Goal: Task Accomplishment & Management: Use online tool/utility

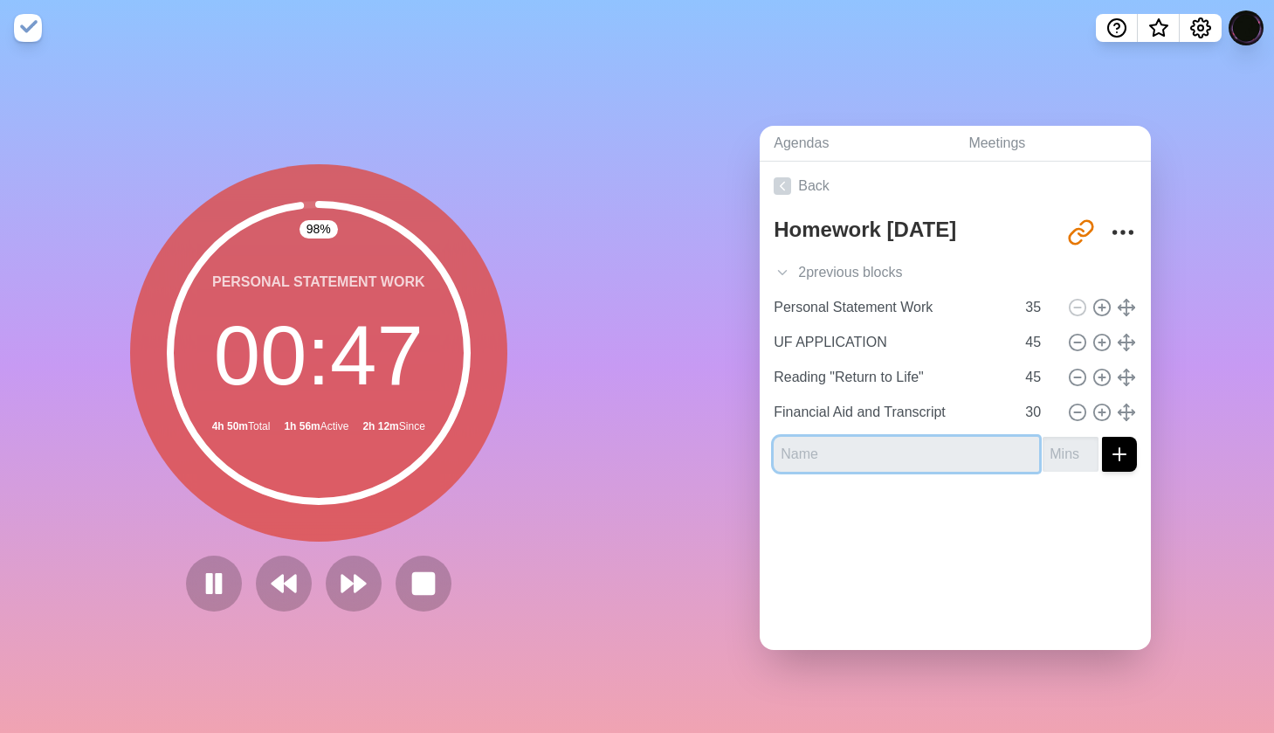
click at [842, 457] on input "text" at bounding box center [906, 454] width 265 height 35
type input "10 more minutes personal statement work"
click at [968, 455] on input "10 more minutes personal statement work" at bounding box center [906, 454] width 265 height 35
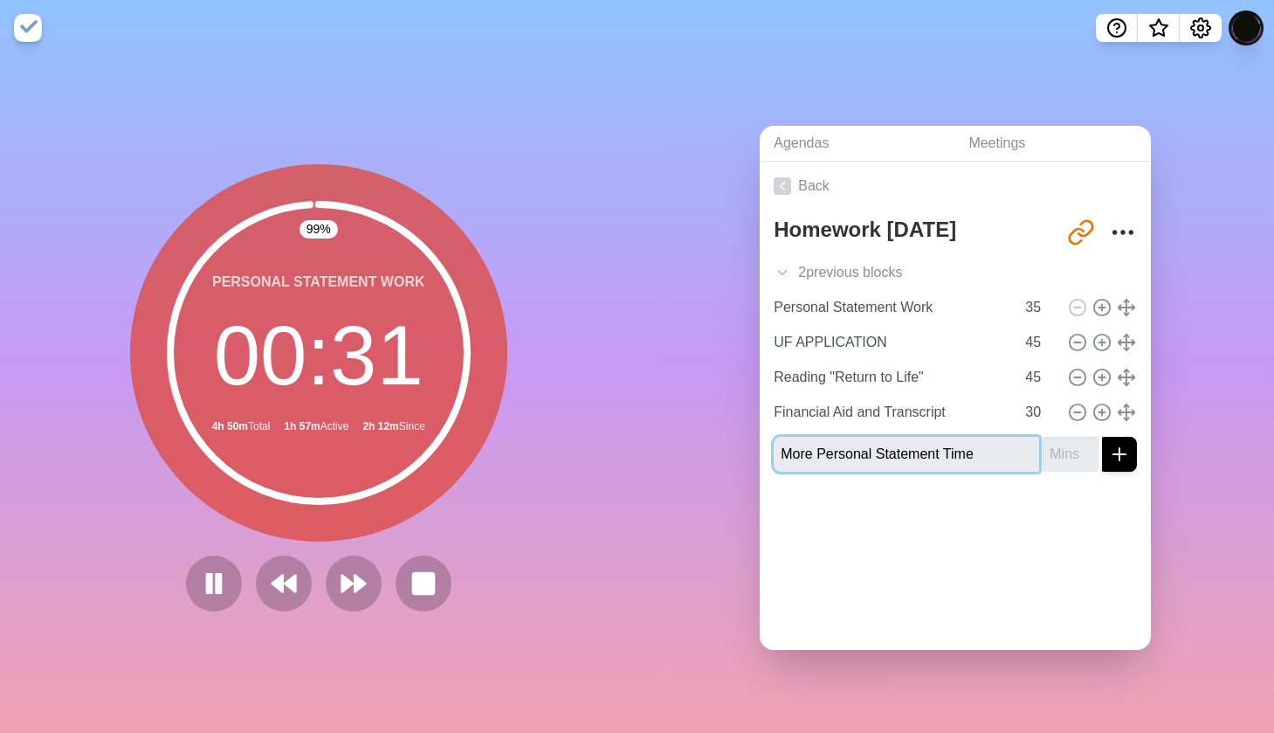
type input "More Personal Statement Time"
click at [1053, 456] on input "number" at bounding box center [1070, 454] width 56 height 35
type input "10"
click at [1119, 452] on button "submit" at bounding box center [1119, 454] width 35 height 35
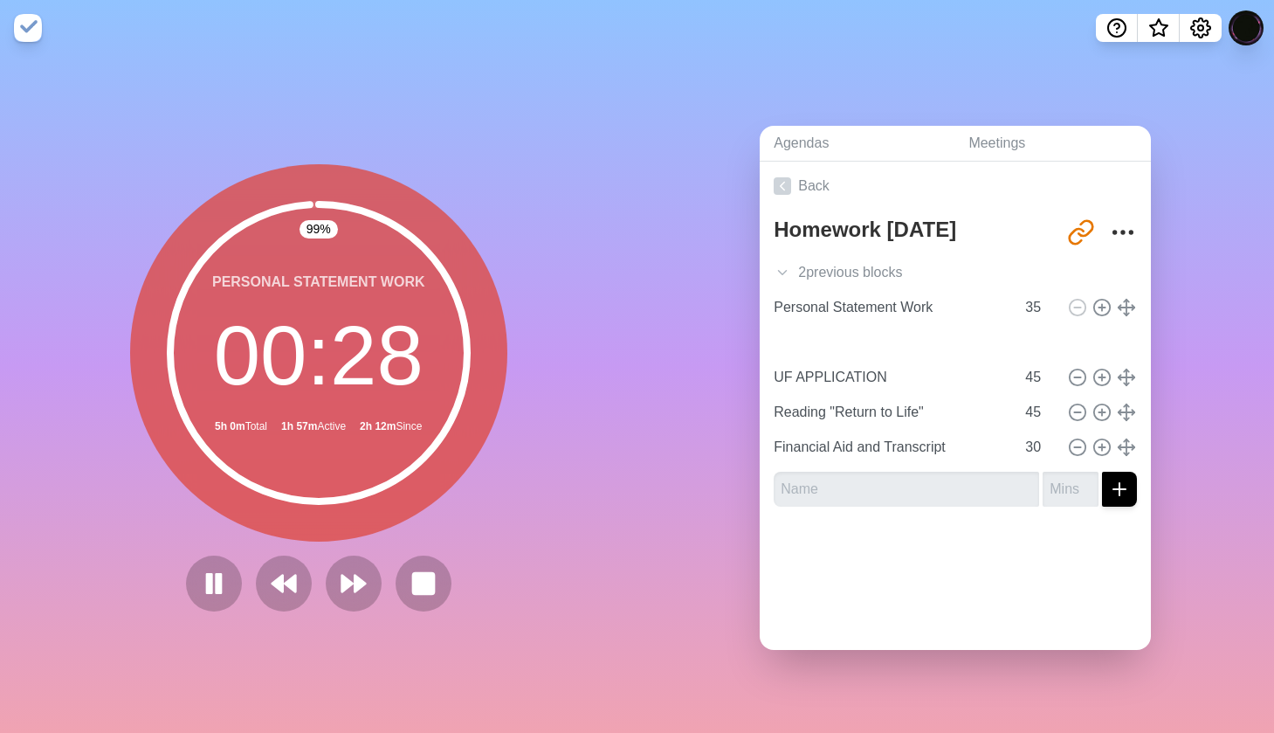
type input "More Personal Statement Time"
type input "10"
type input "UF APPLICATION"
type input "Reading "Return to Life""
type input "45"
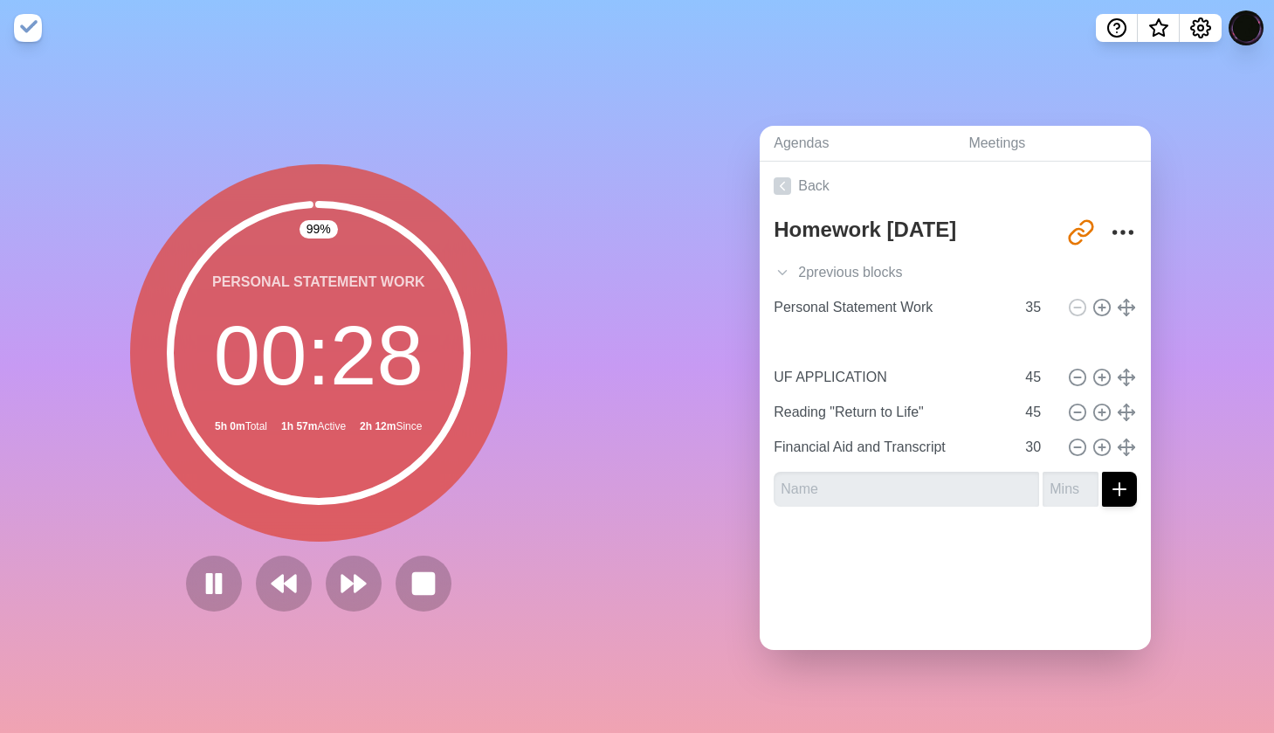
type input "Financial Aid and Transcript"
type input "30"
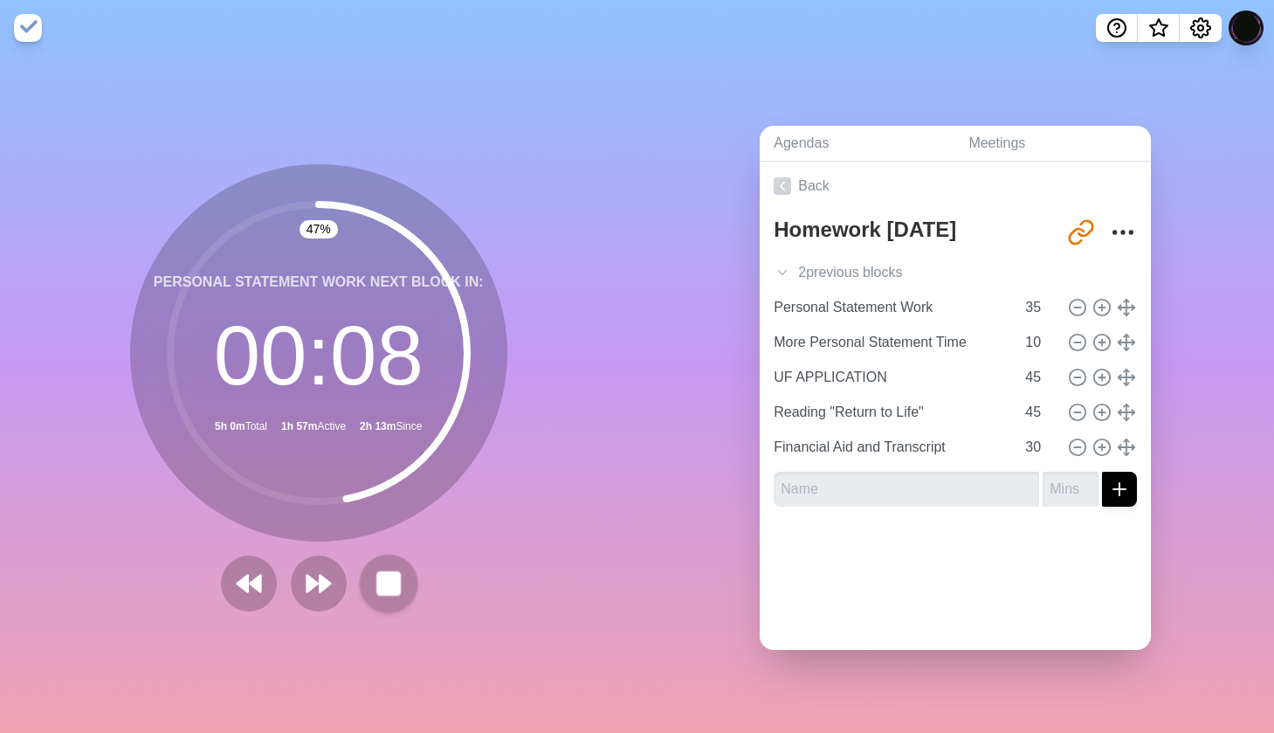
click at [399, 581] on rect at bounding box center [388, 583] width 22 height 22
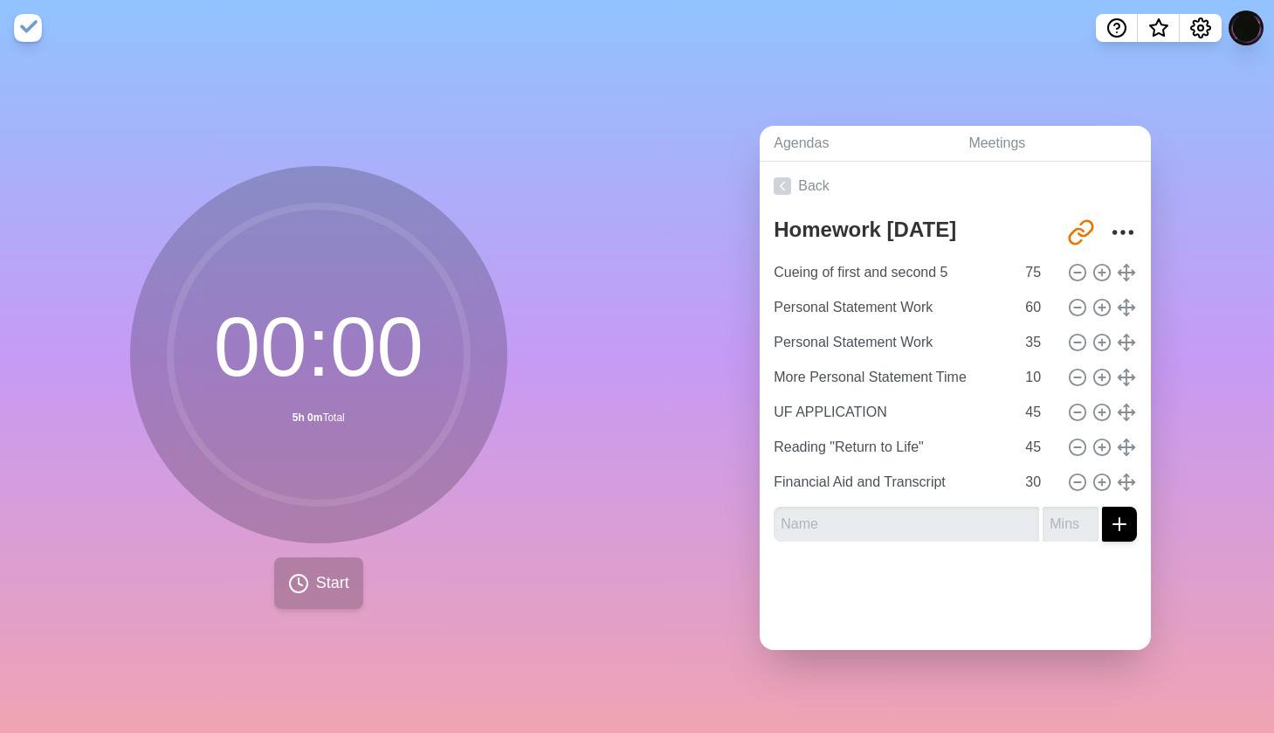
click at [341, 581] on span "Start" at bounding box center [332, 583] width 33 height 24
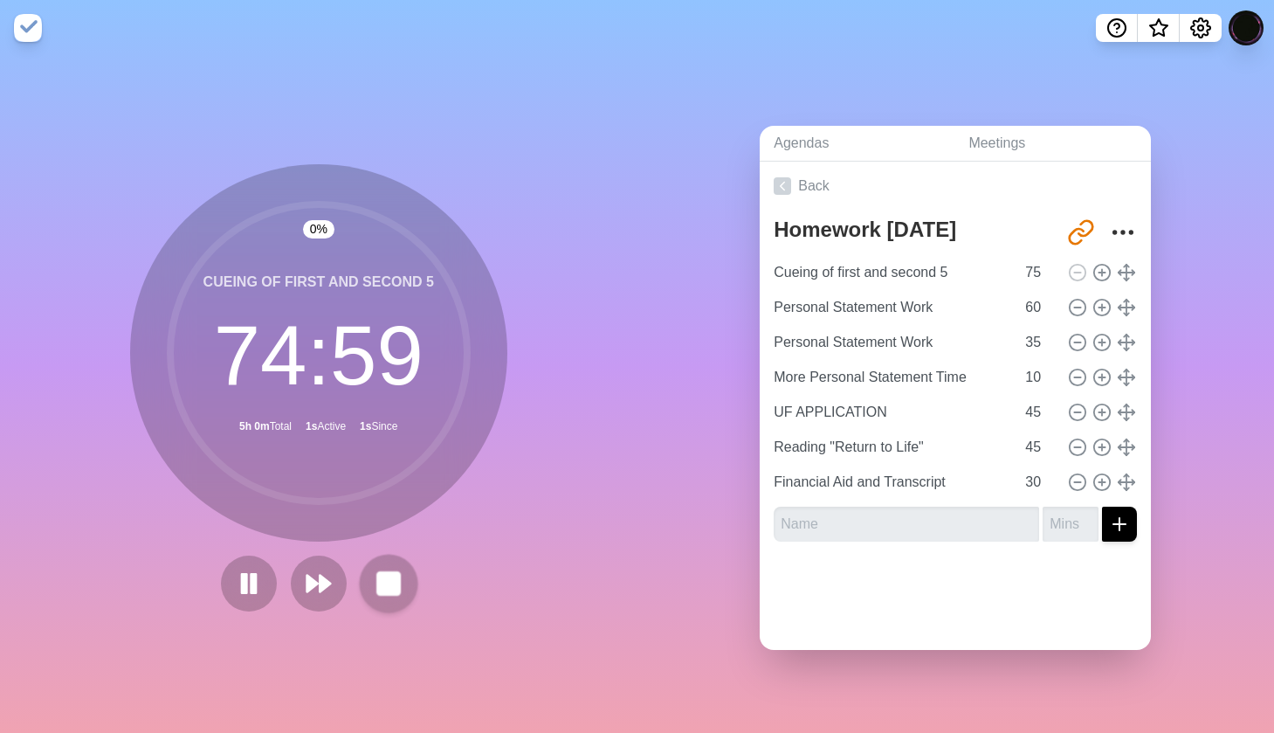
click at [377, 581] on rect at bounding box center [388, 583] width 22 height 22
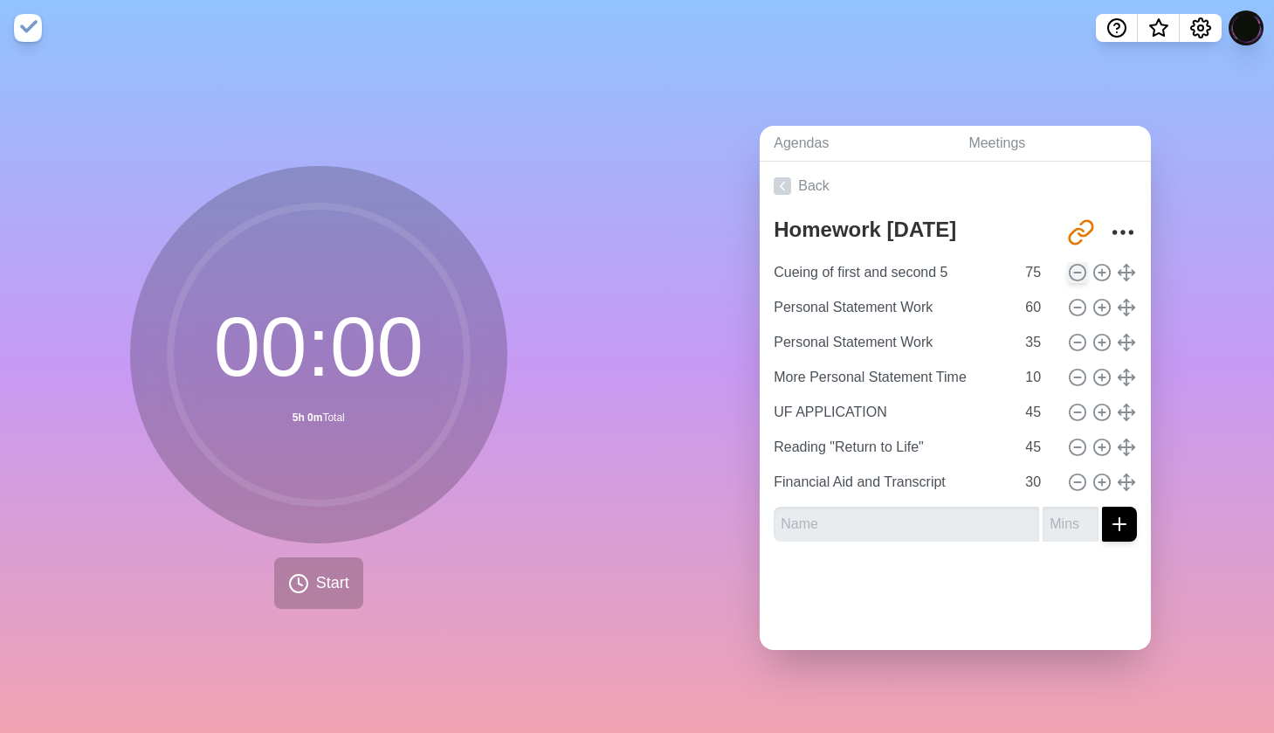
click at [1075, 274] on icon at bounding box center [1077, 272] width 19 height 19
type input "Personal Statement Work"
type input "60"
type input "35"
type input "More Personal Statement Time"
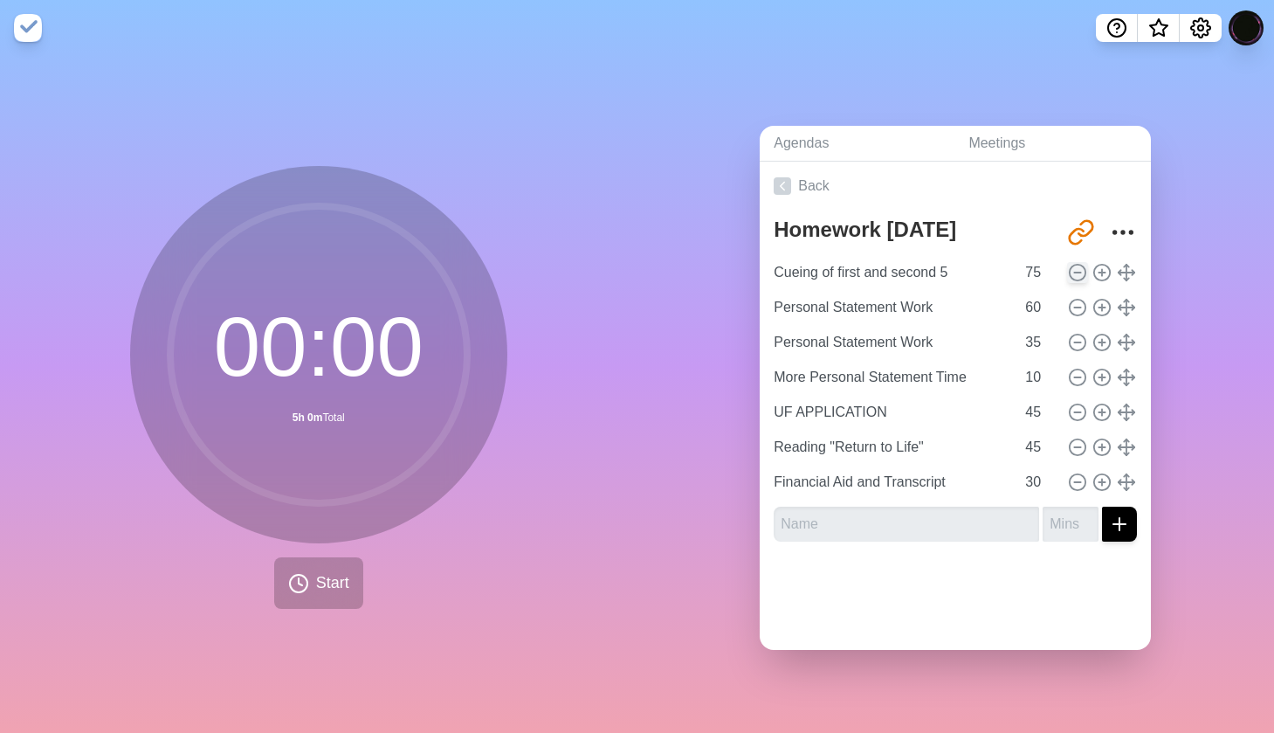
type input "10"
type input "UF APPLICATION"
type input "45"
type input "Reading "Return to Life""
type input "Financial Aid and Transcript"
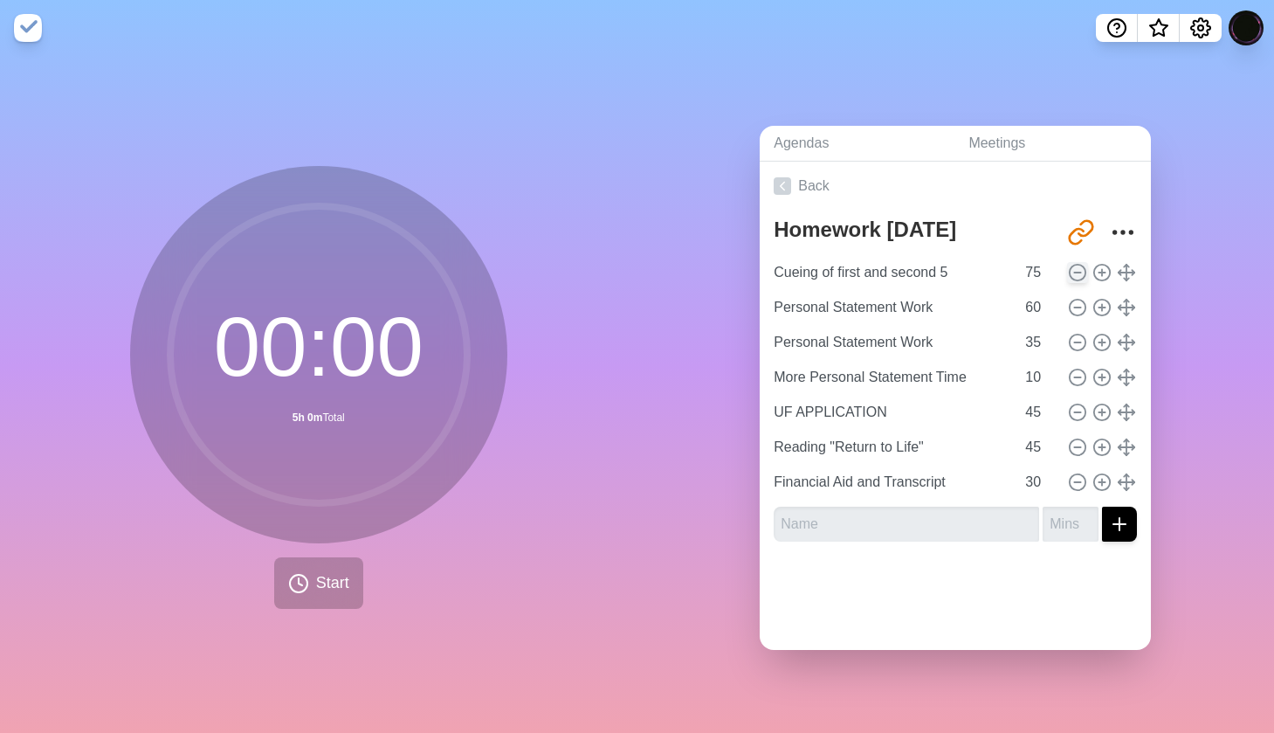
type input "30"
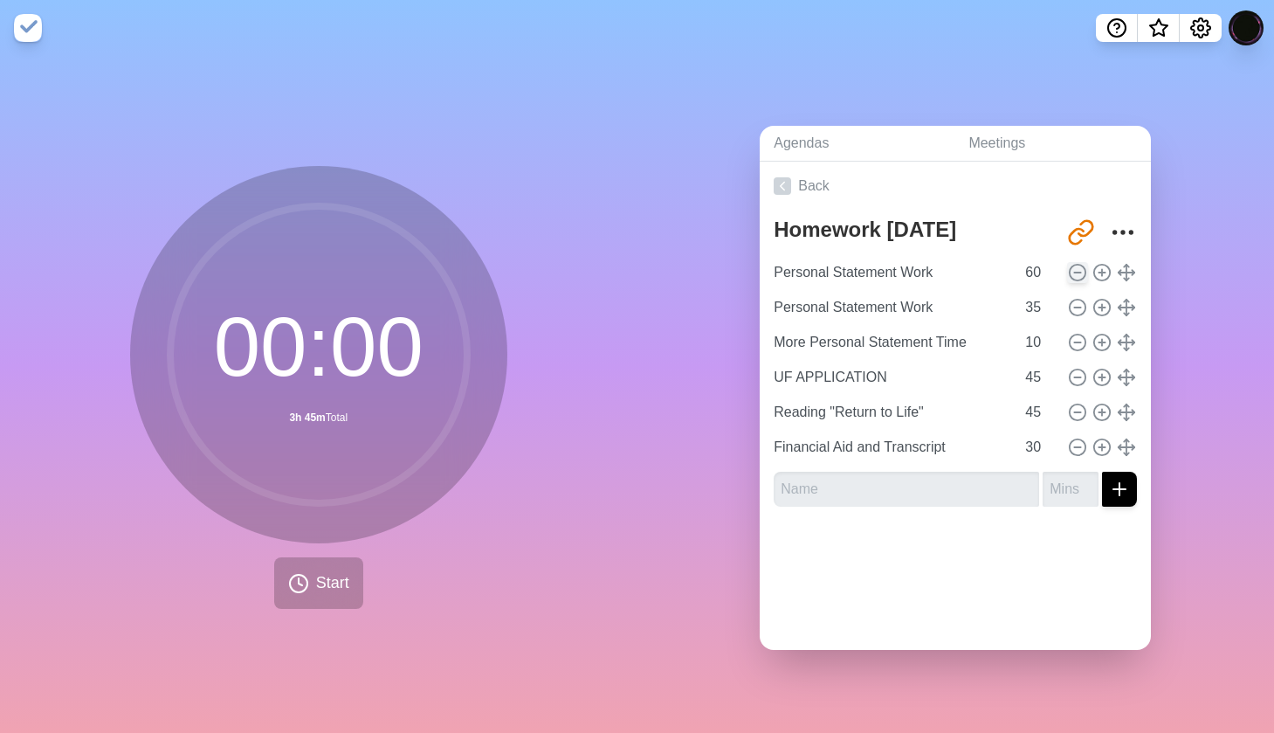
click at [1075, 274] on icon at bounding box center [1077, 272] width 19 height 19
type input "35"
type input "More Personal Statement Time"
type input "10"
type input "UF APPLICATION"
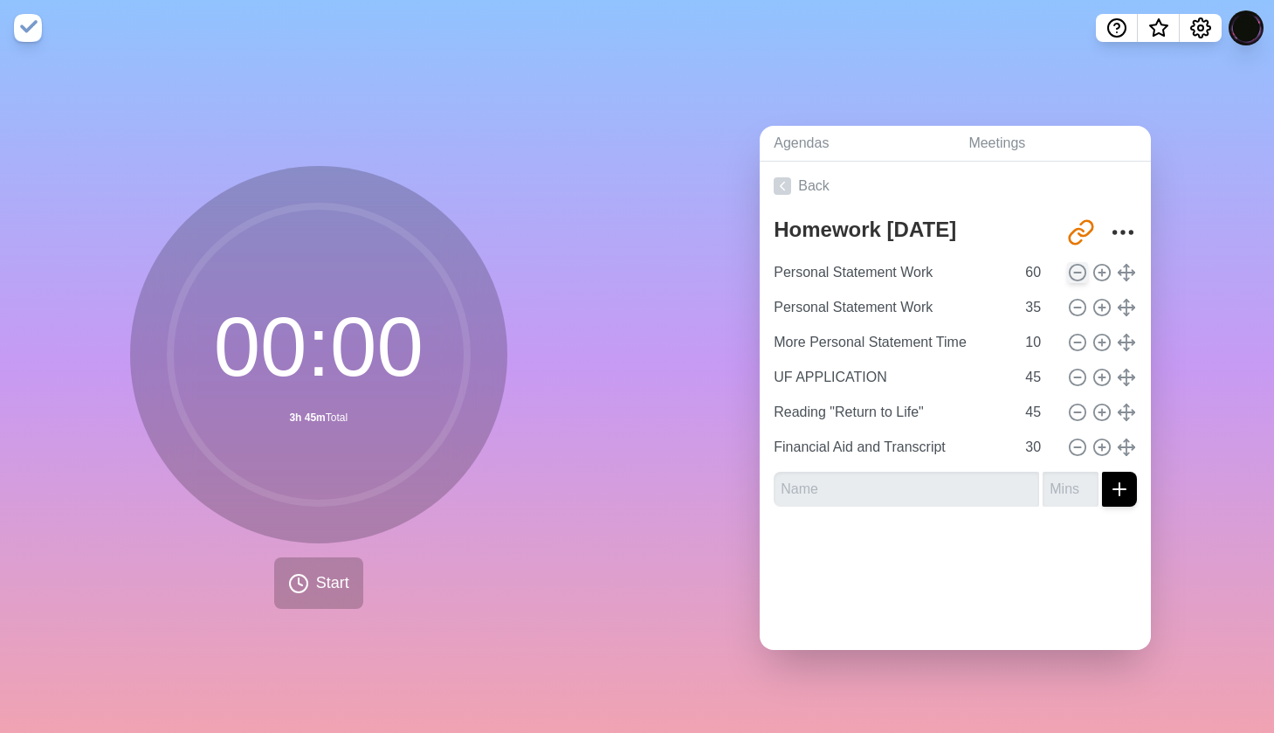
type input "45"
type input "Reading "Return to Life""
type input "Financial Aid and Transcript"
type input "30"
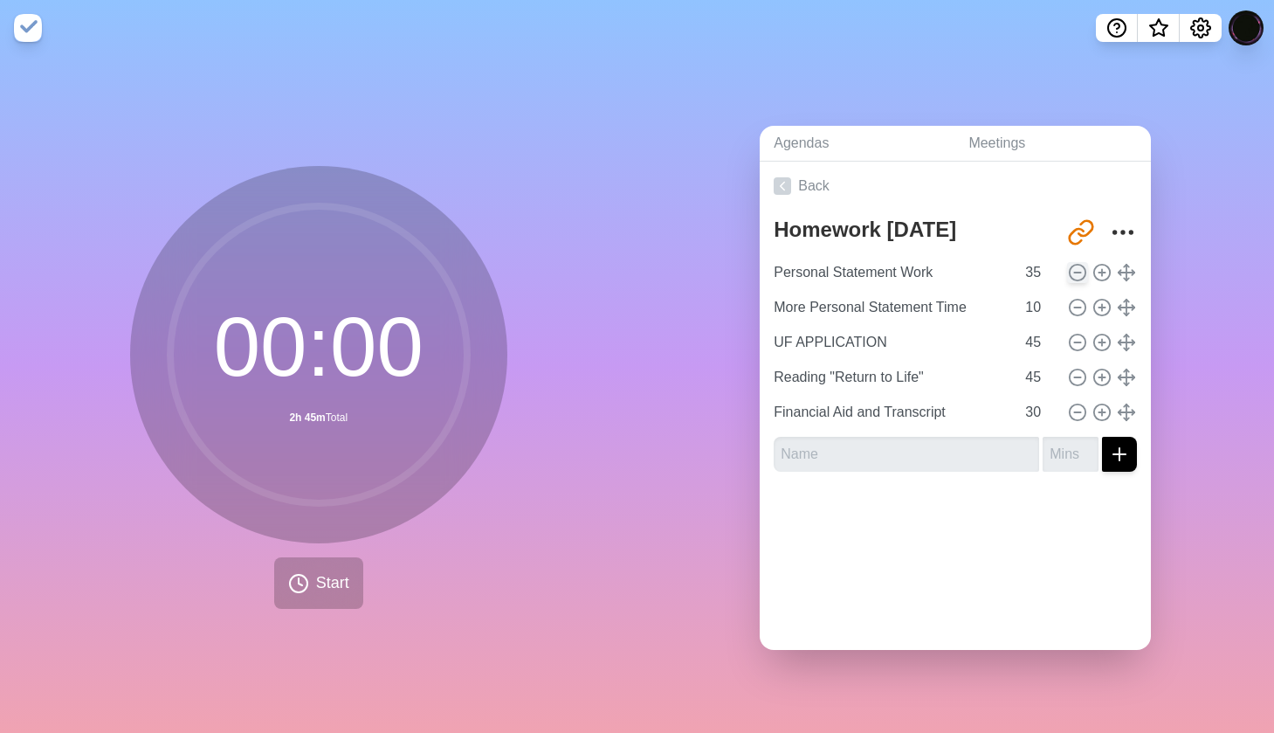
click at [1083, 272] on icon at bounding box center [1077, 272] width 19 height 19
type input "More Personal Statement Time"
type input "10"
type input "UF APPLICATION"
type input "45"
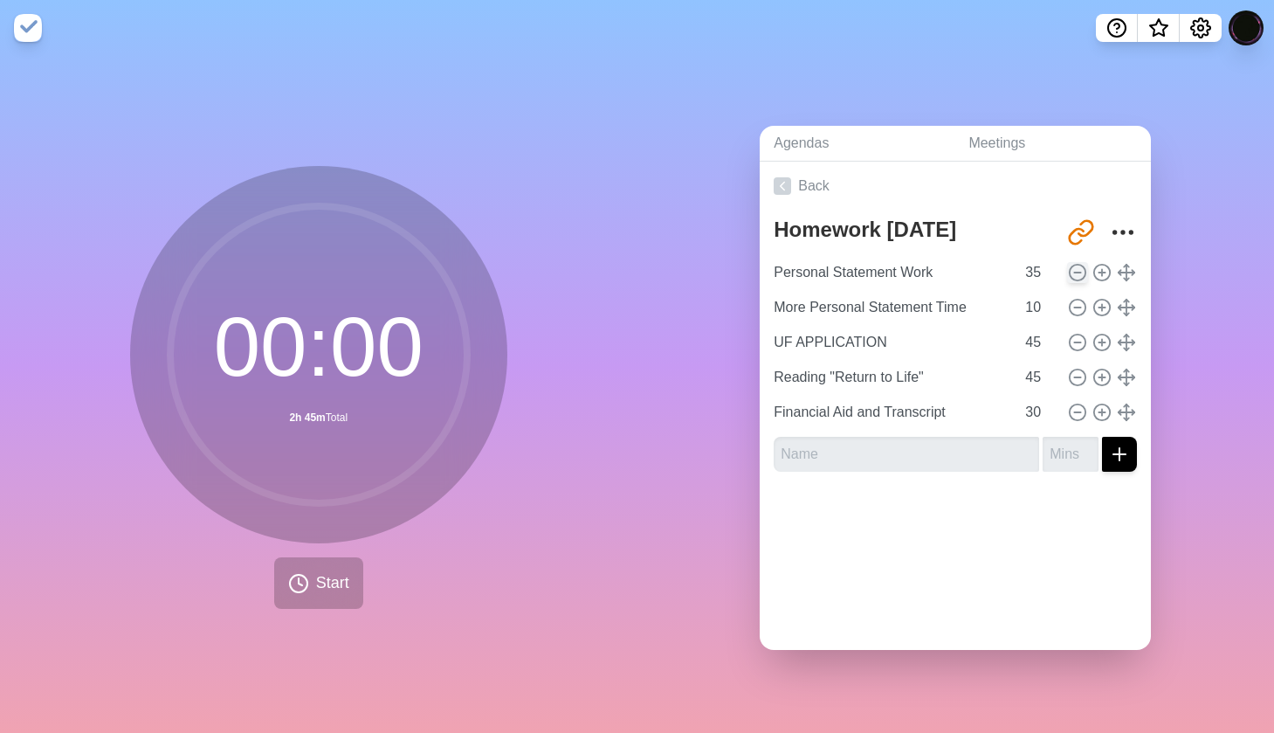
type input "Reading "Return to Life""
type input "Financial Aid and Transcript"
type input "30"
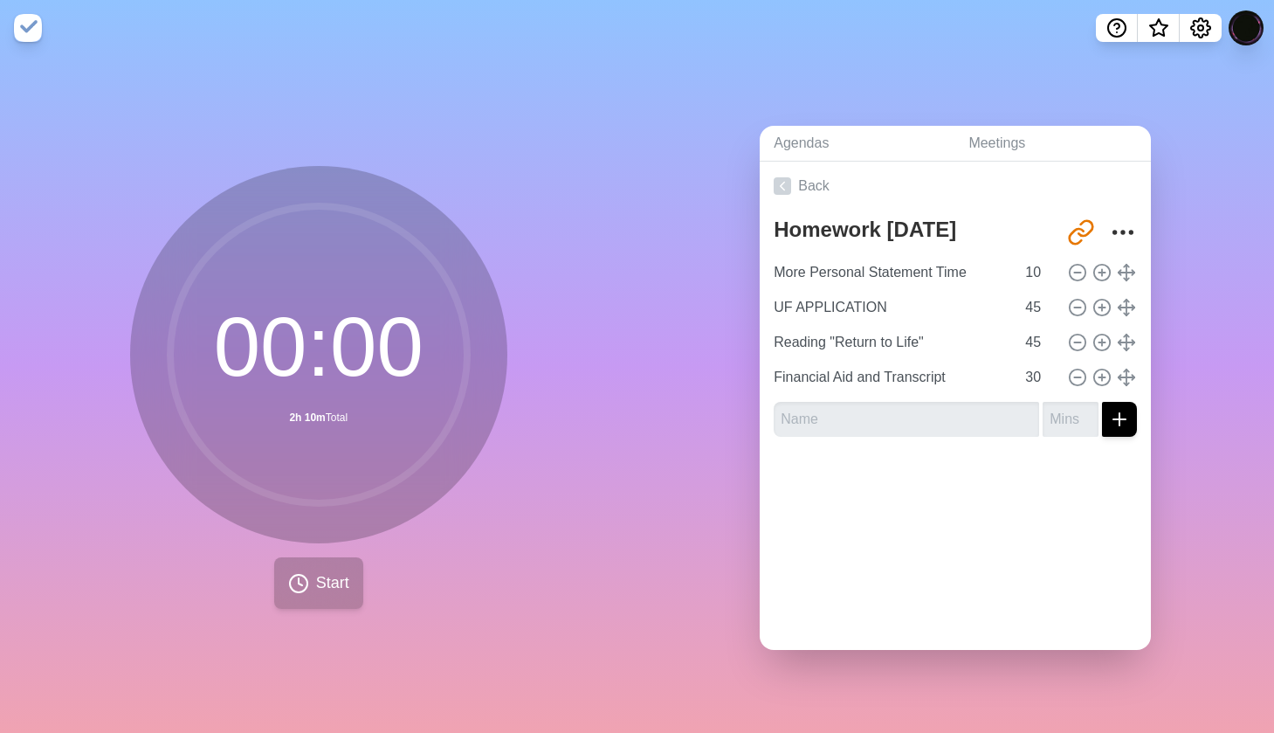
click at [321, 588] on span "Start" at bounding box center [332, 583] width 33 height 24
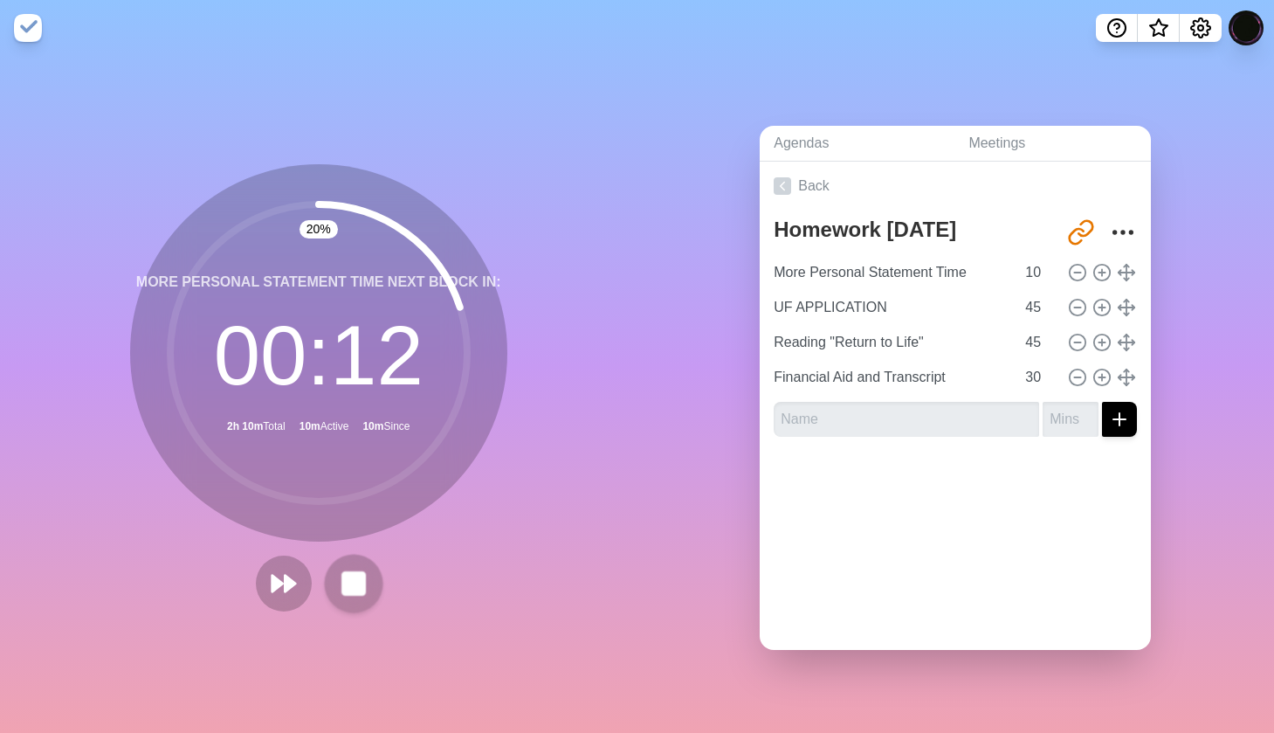
click at [354, 570] on icon at bounding box center [354, 583] width 30 height 30
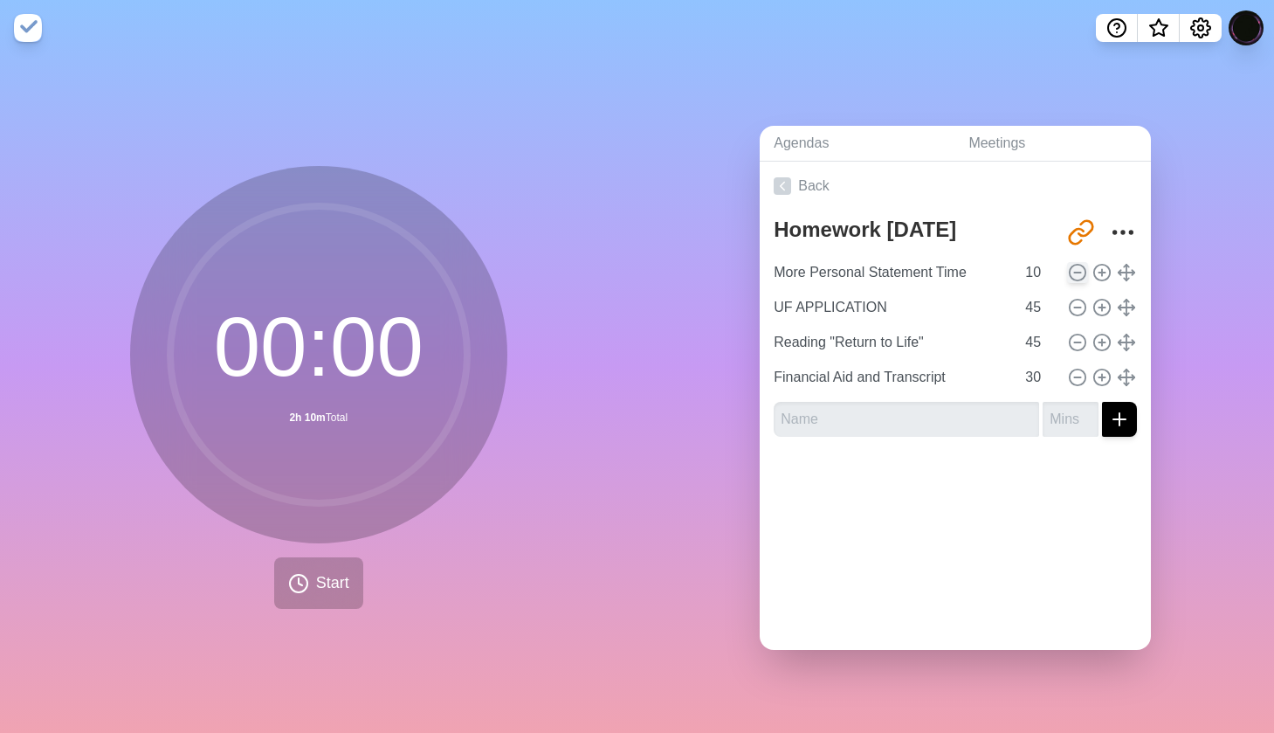
click at [1073, 275] on icon at bounding box center [1077, 272] width 19 height 19
type input "UF APPLICATION"
type input "45"
type input "Reading "Return to Life""
type input "Financial Aid and Transcript"
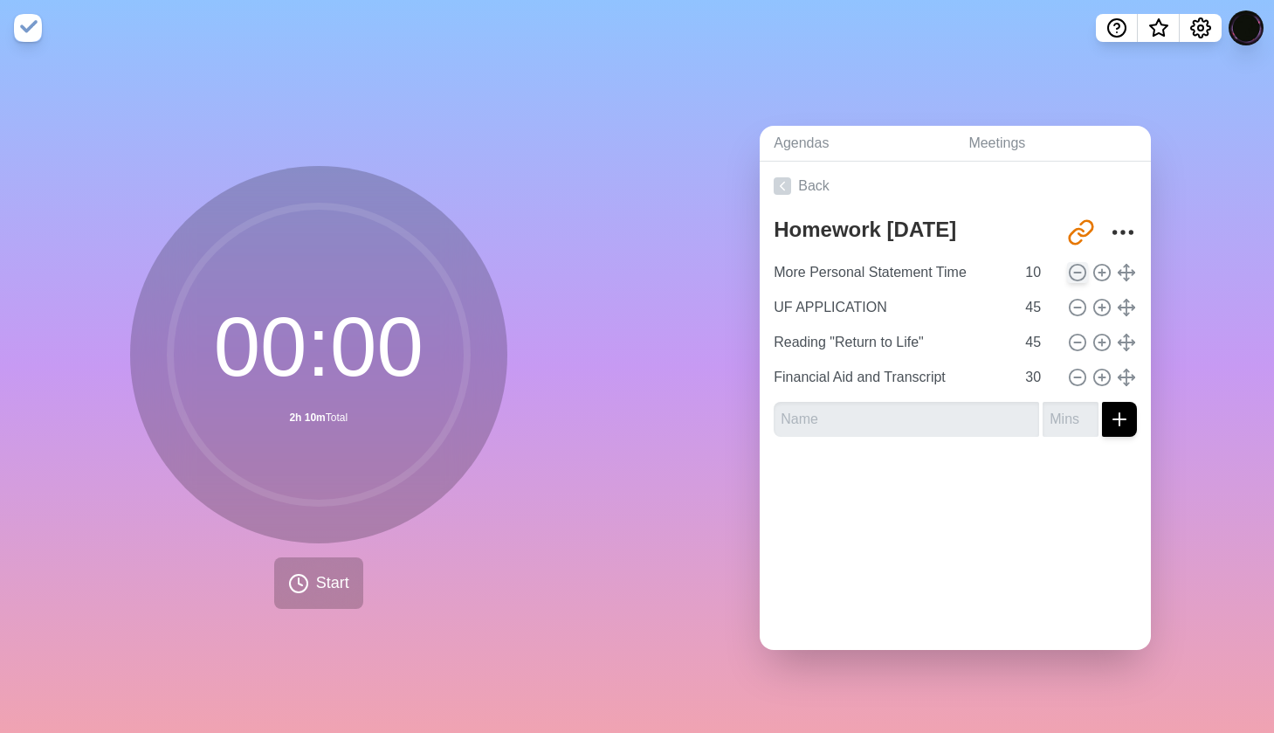
type input "30"
